Goal: Transaction & Acquisition: Book appointment/travel/reservation

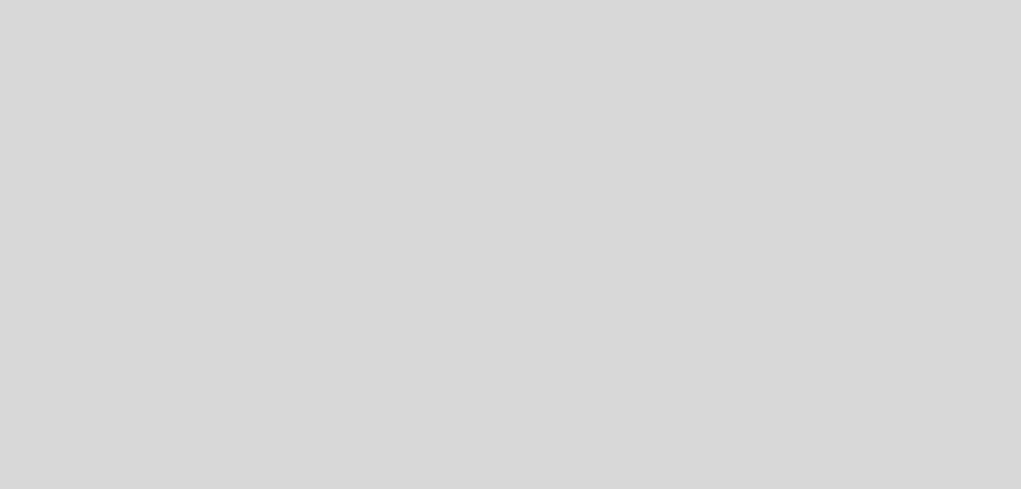
select select "es"
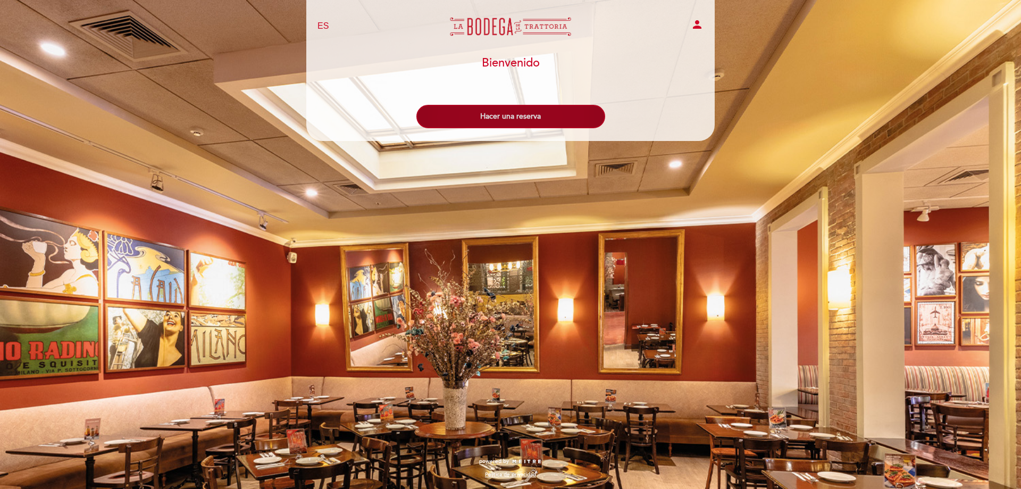
click at [534, 113] on button "Hacer una reserva" at bounding box center [510, 116] width 189 height 23
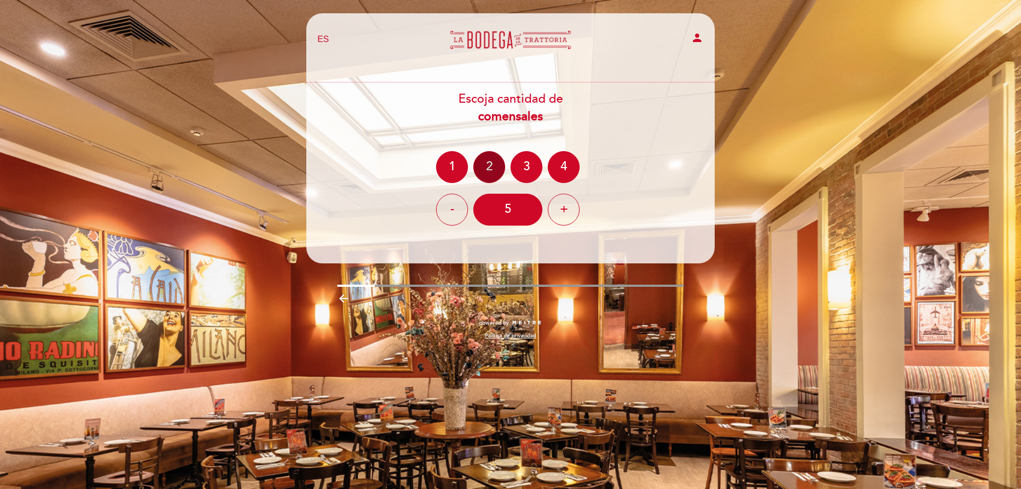
click at [492, 156] on div "2" at bounding box center [489, 167] width 32 height 32
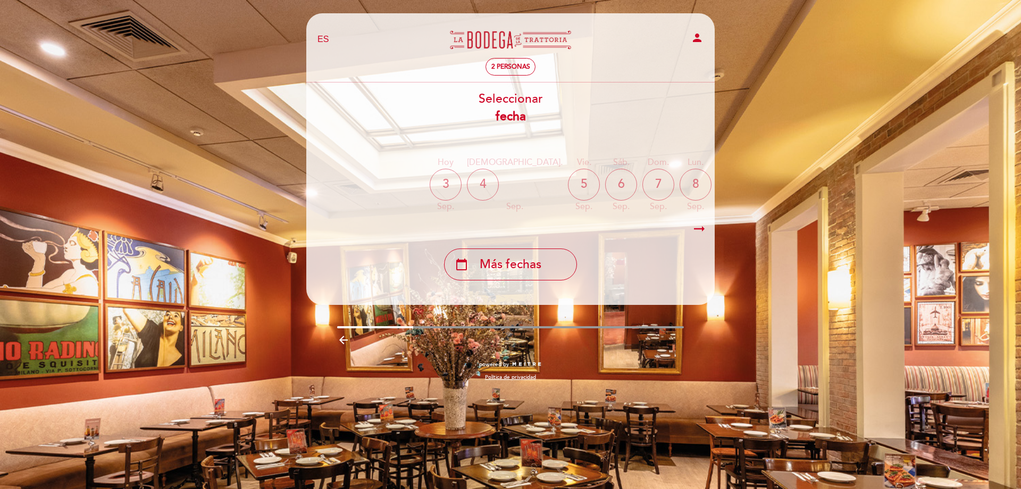
drag, startPoint x: 511, startPoint y: 216, endPoint x: 705, endPoint y: 216, distance: 194.1
click at [705, 216] on div "Hoy [DATE] jue. [DATE] vie. [DATE] sáb. [DATE] dom. [DATE] lun. [DATE] [DATE] s…" at bounding box center [510, 184] width 409 height 67
click at [754, 178] on div "10" at bounding box center [770, 185] width 32 height 32
click at [702, 225] on icon "arrow_right_alt" at bounding box center [699, 228] width 16 height 23
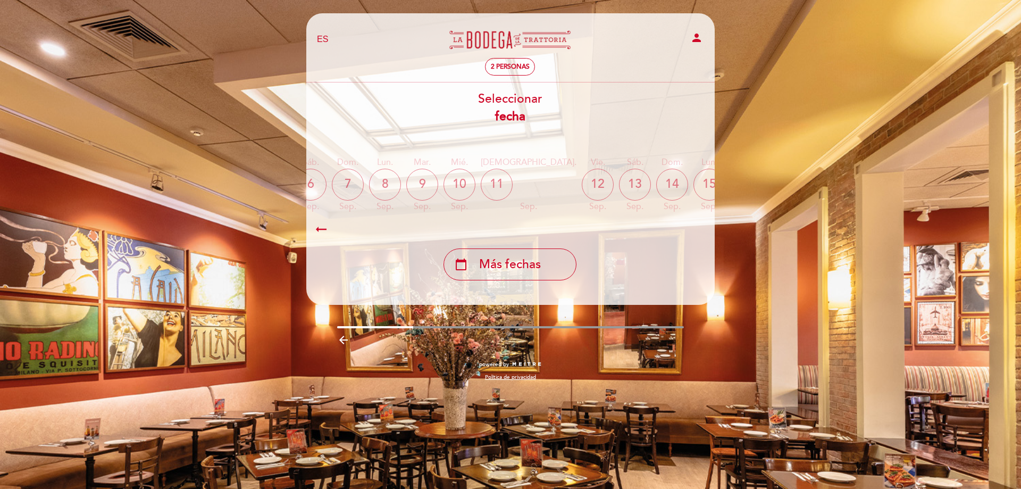
click at [731, 179] on div "16" at bounding box center [747, 185] width 32 height 32
click at [768, 185] on div "17" at bounding box center [784, 185] width 32 height 32
click at [563, 185] on div "Hoy [DATE] jue. [DATE] vie. [DATE] sáb. [DATE] dom. [DATE] lun. [DATE] [DATE] s…" at bounding box center [509, 184] width 409 height 67
click at [693, 183] on div "15" at bounding box center [709, 185] width 32 height 32
click at [656, 188] on div "14" at bounding box center [672, 185] width 32 height 32
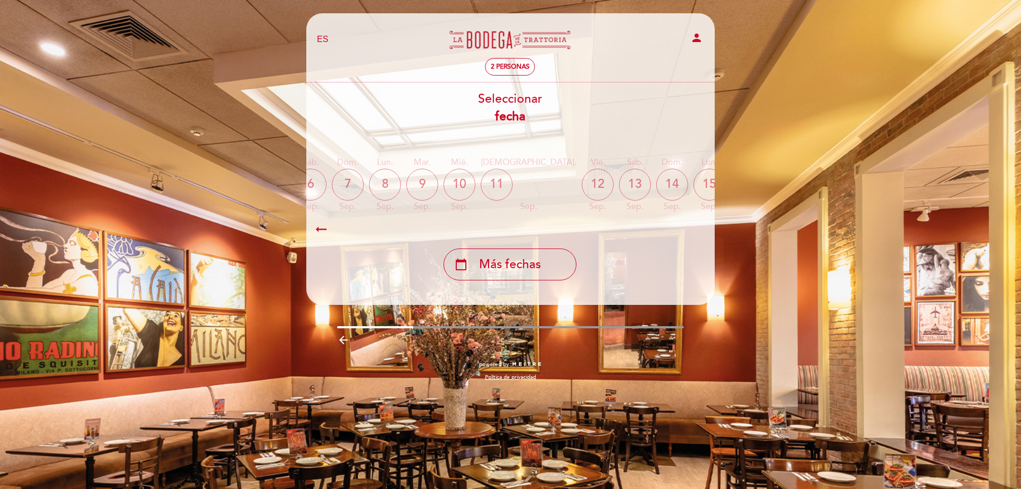
click at [815, 184] on icon "calendar_today" at bounding box center [821, 184] width 13 height 18
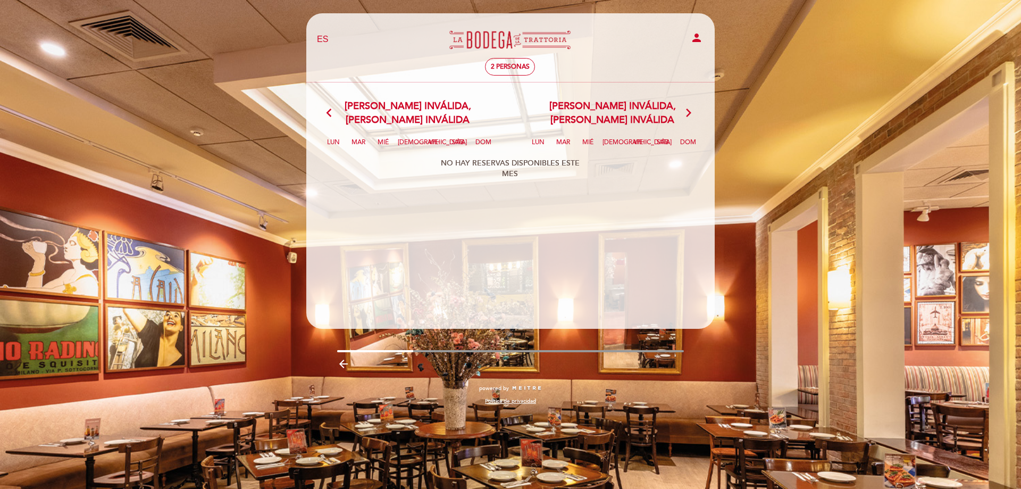
click at [539, 170] on div "NO HAY RESERVAS DISPONIBLES ESTE MES" at bounding box center [510, 169] width 170 height 32
click at [331, 106] on icon "arrow_back_ios" at bounding box center [331, 113] width 10 height 14
click at [339, 108] on span "[PERSON_NAME] inválida, [PERSON_NAME] inválida" at bounding box center [407, 112] width 205 height 27
click at [334, 107] on icon "arrow_back_ios" at bounding box center [331, 113] width 10 height 14
click at [332, 106] on icon "arrow_back_ios" at bounding box center [331, 113] width 10 height 14
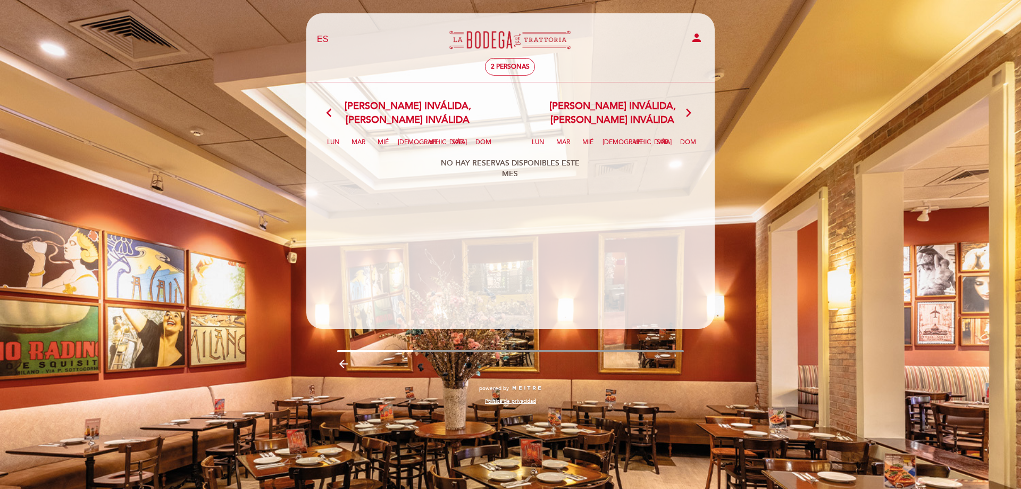
click at [330, 106] on icon "arrow_back_ios" at bounding box center [331, 113] width 10 height 14
click at [494, 65] on span "2 personas" at bounding box center [510, 67] width 39 height 8
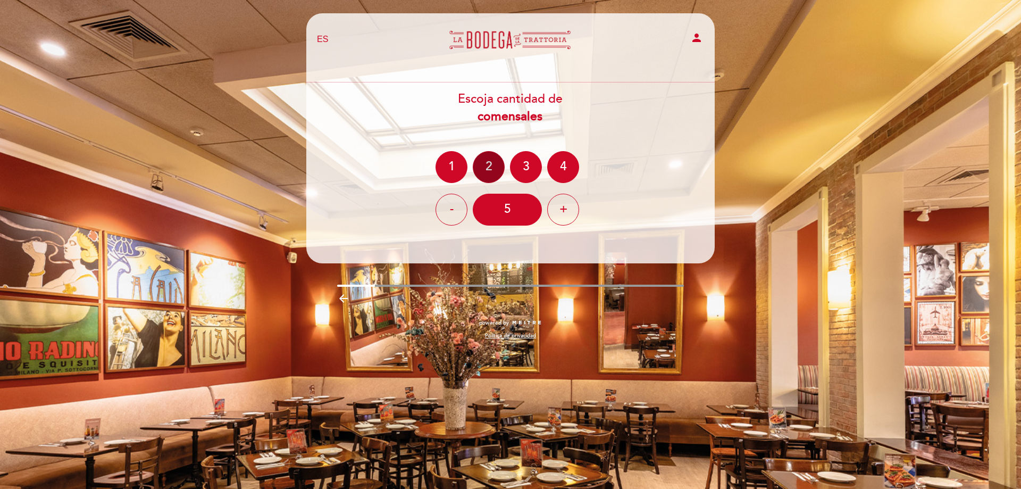
click at [499, 171] on div "2" at bounding box center [489, 167] width 32 height 32
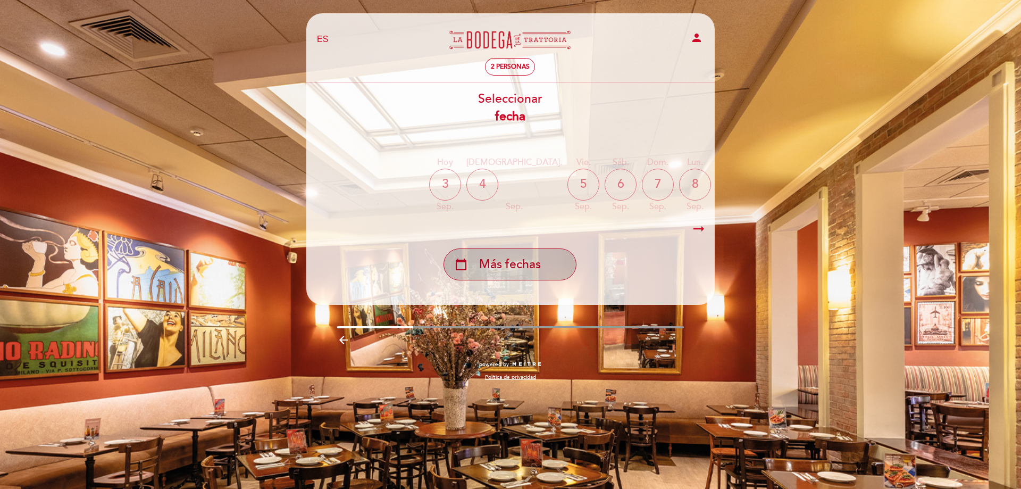
click at [544, 275] on div "calendar_today Más fechas" at bounding box center [509, 264] width 133 height 32
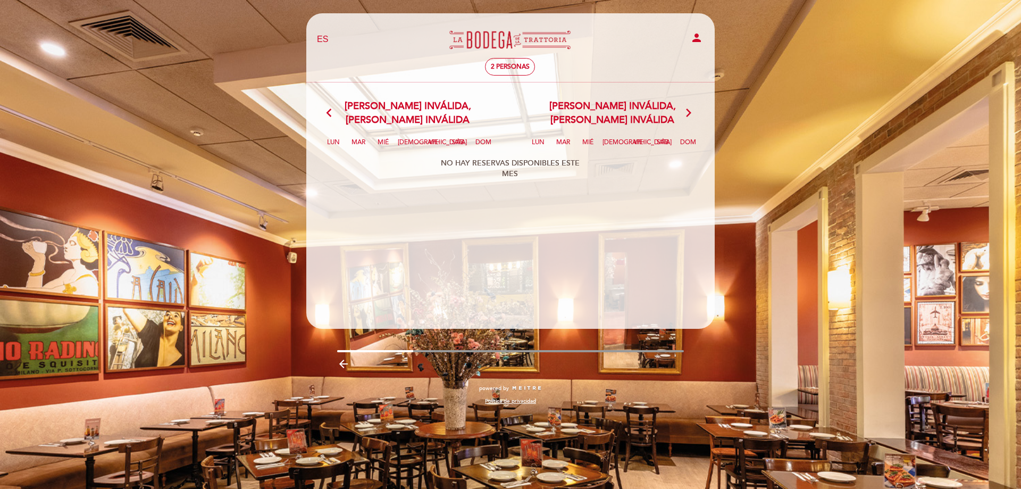
click at [328, 108] on icon "arrow_back_ios" at bounding box center [331, 113] width 10 height 14
click at [515, 61] on div "2 personas" at bounding box center [509, 66] width 49 height 16
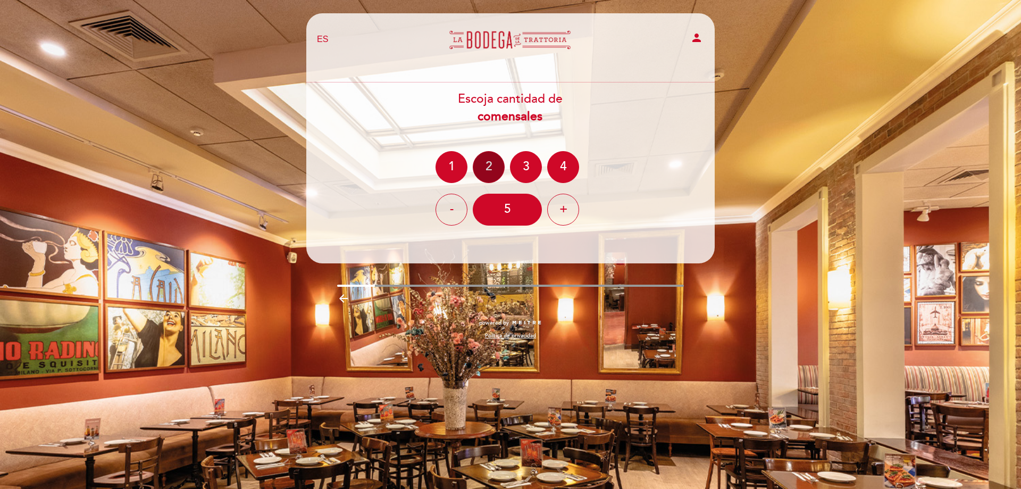
click at [481, 168] on div "2" at bounding box center [489, 167] width 32 height 32
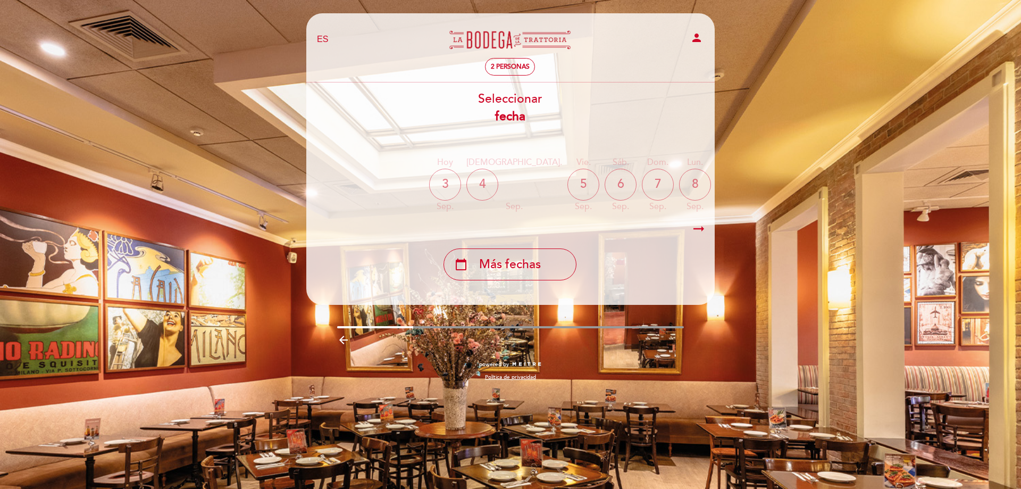
click at [443, 185] on div "3" at bounding box center [445, 185] width 32 height 32
click at [472, 215] on div "Hoy [DATE] jue. [DATE] vie. [DATE] sáb. [DATE] dom. [DATE] lun. [DATE] [DATE] s…" at bounding box center [509, 184] width 409 height 67
click at [473, 181] on div "4" at bounding box center [482, 185] width 32 height 32
click at [493, 214] on div "Hoy [DATE] jue. [DATE] vie. [DATE] sáb. [DATE] dom. [DATE] lun. [DATE] [DATE] s…" at bounding box center [509, 184] width 409 height 67
drag, startPoint x: 493, startPoint y: 221, endPoint x: 533, endPoint y: 220, distance: 39.9
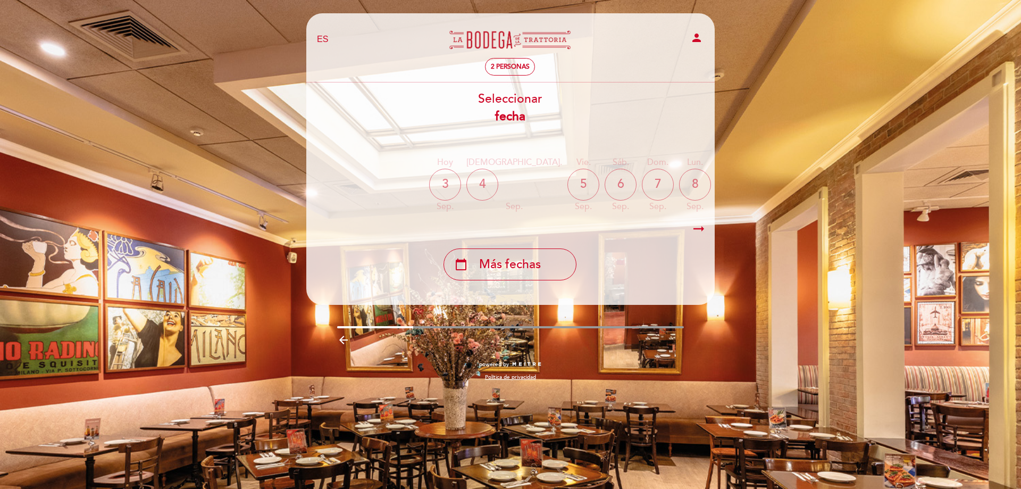
click at [536, 227] on div "arrow_right_alt arrow_right_alt" at bounding box center [509, 228] width 409 height 23
click at [554, 167] on div "Hoy [DATE] jue. [DATE] vie. [DATE] sáb. [DATE] dom. [DATE] lun. [DATE] [DATE] s…" at bounding box center [509, 184] width 409 height 67
click at [685, 181] on div "14" at bounding box center [701, 185] width 32 height 32
